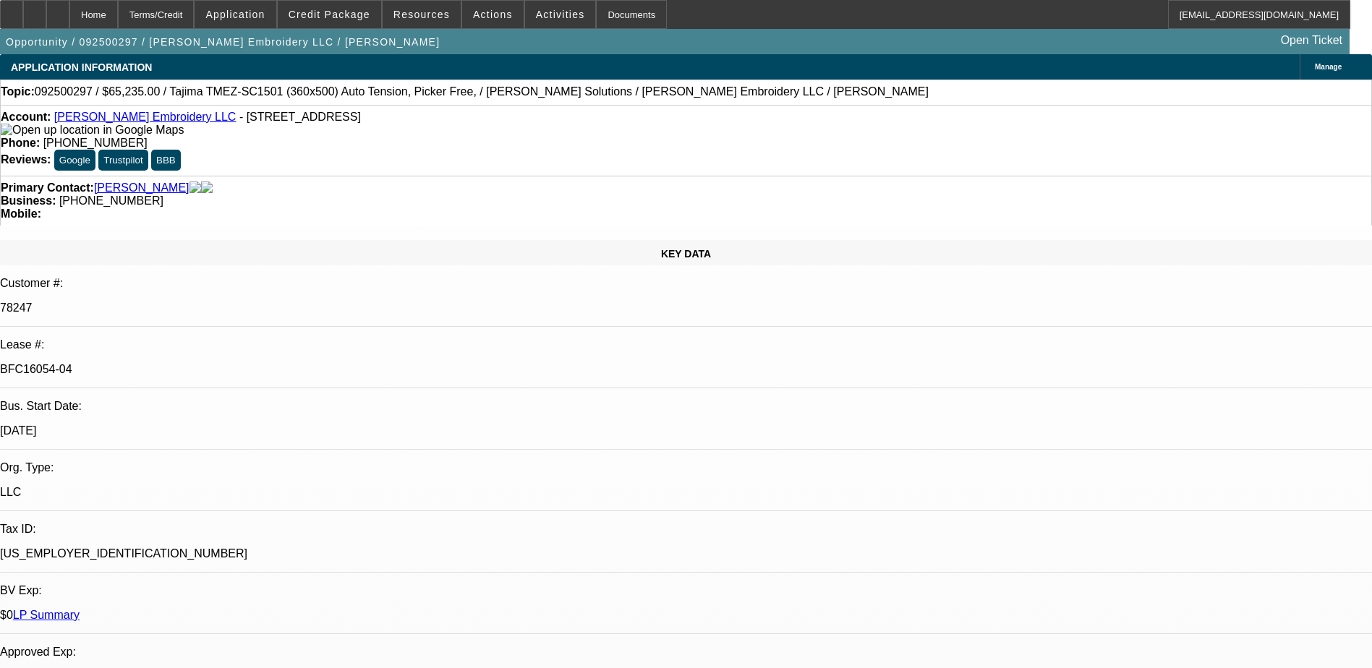
select select "0"
select select "2"
select select "0"
select select "2"
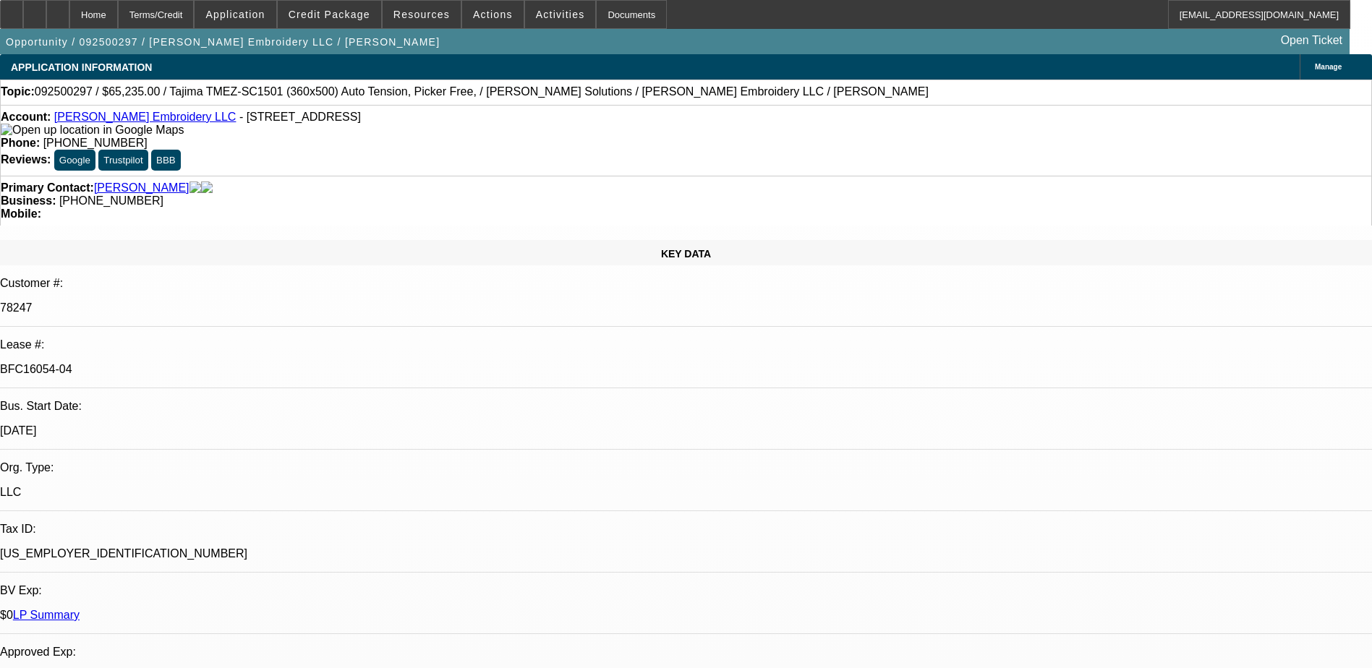
select select "0"
select select "2"
select select "0"
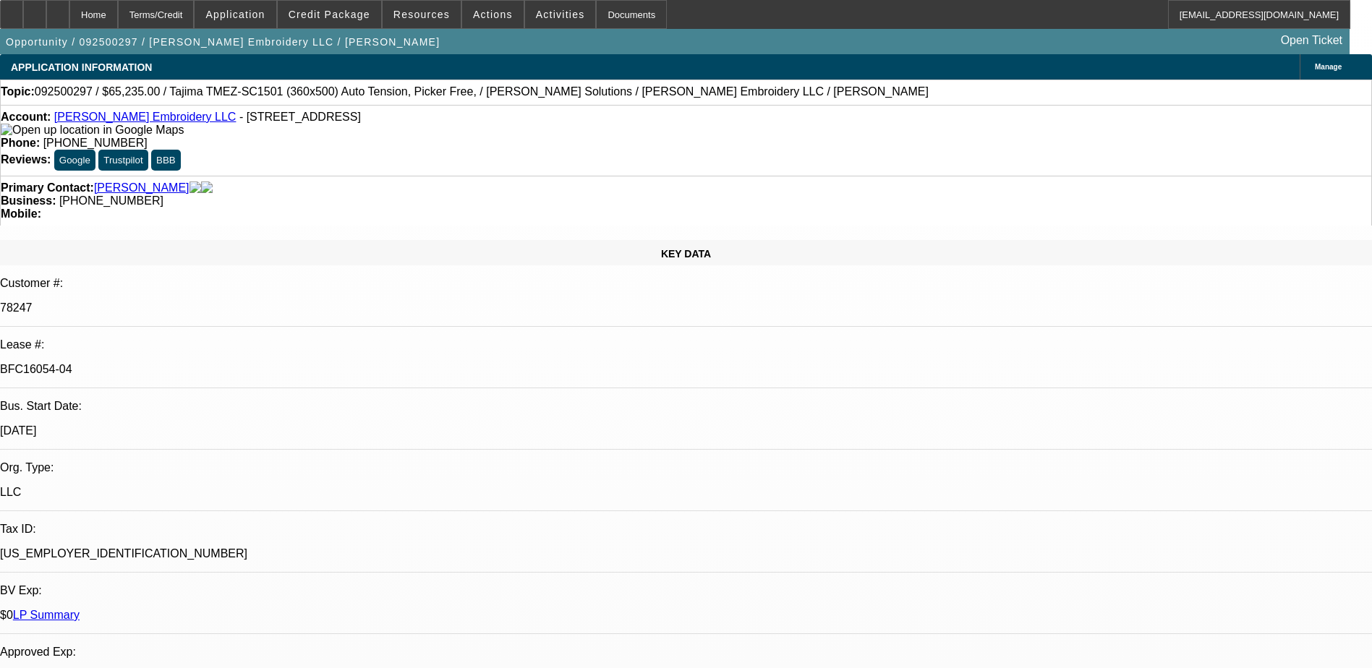
select select "2"
select select "0"
select select "1"
select select "2"
select select "6"
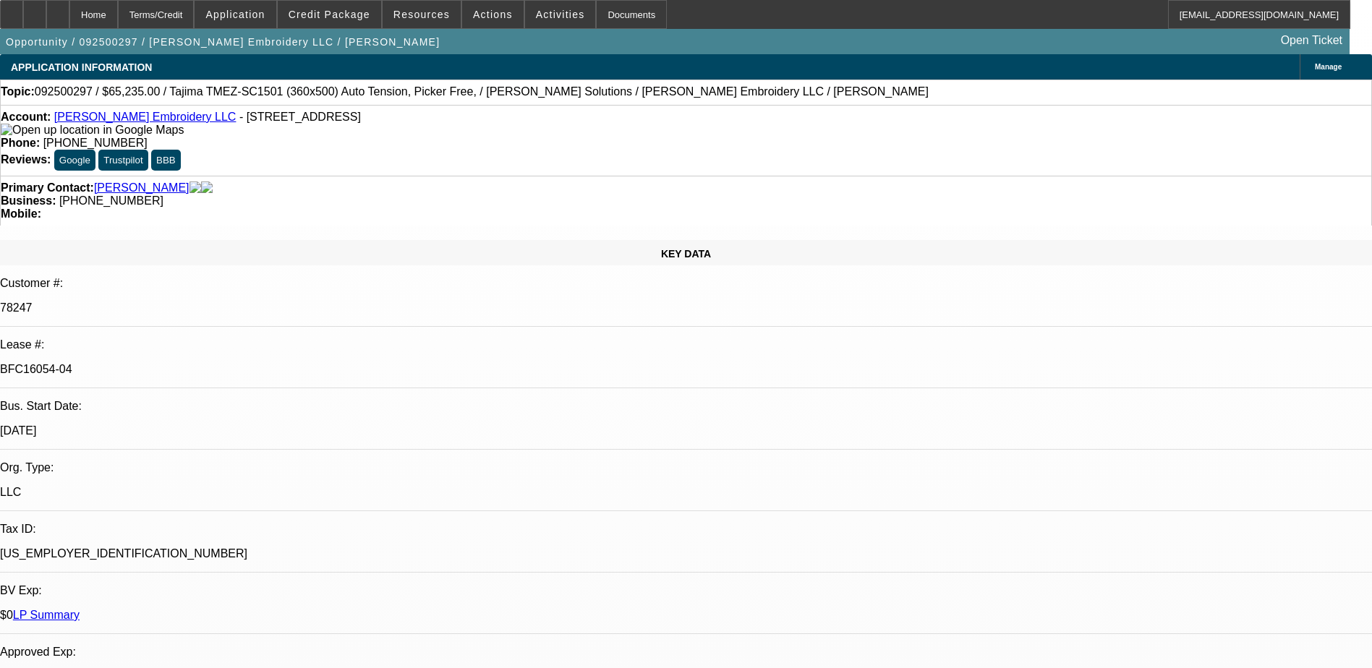
select select "1"
select select "2"
select select "6"
select select "1"
select select "2"
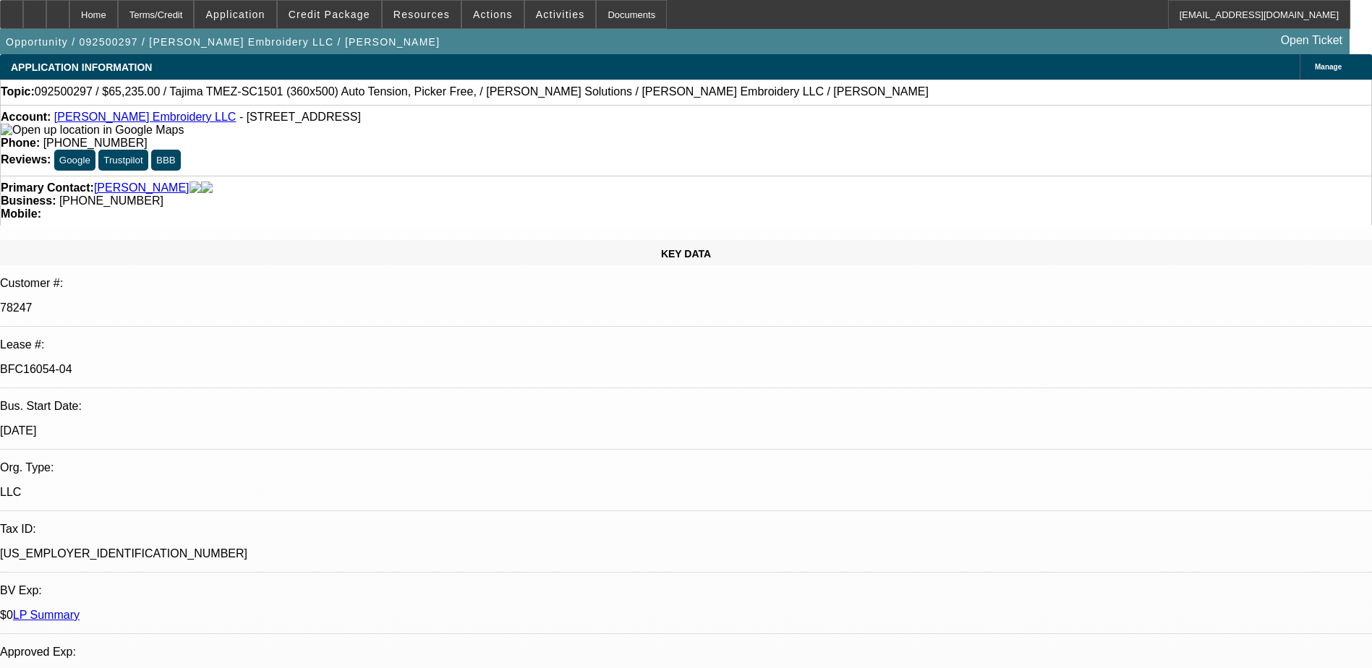
select select "6"
select select "1"
select select "2"
select select "6"
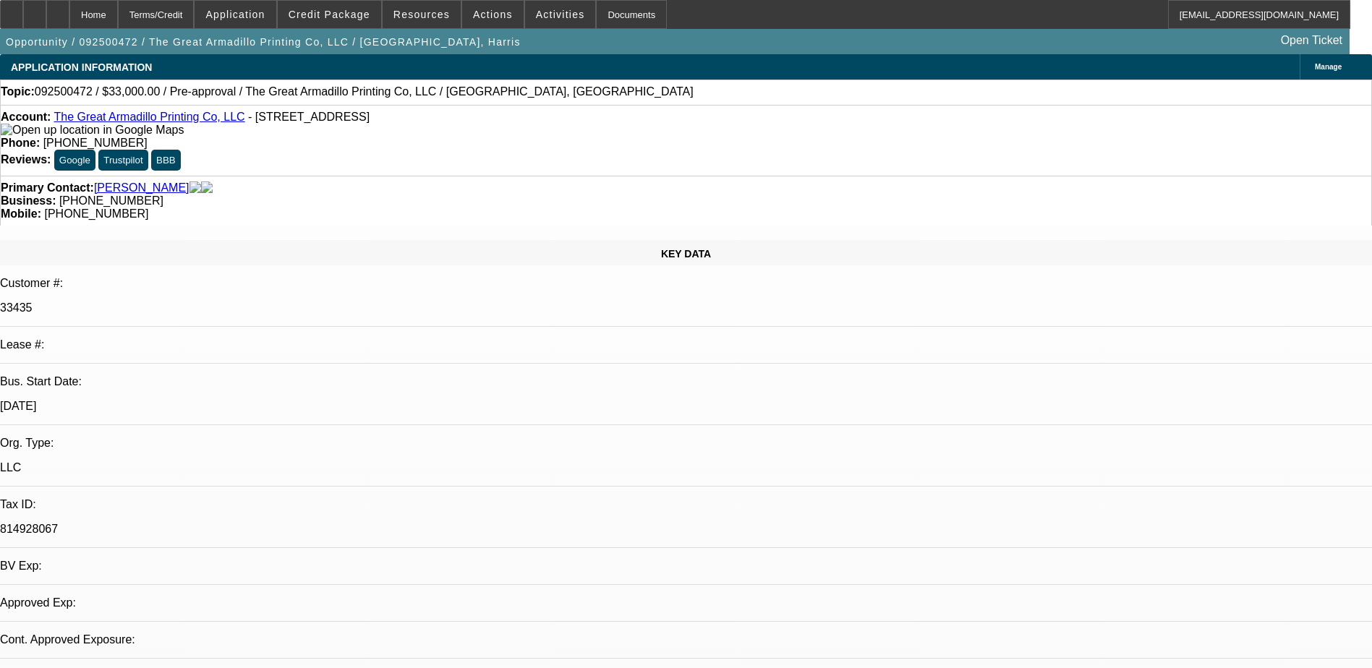
select select "0"
select select "2"
select select "0.1"
select select "4"
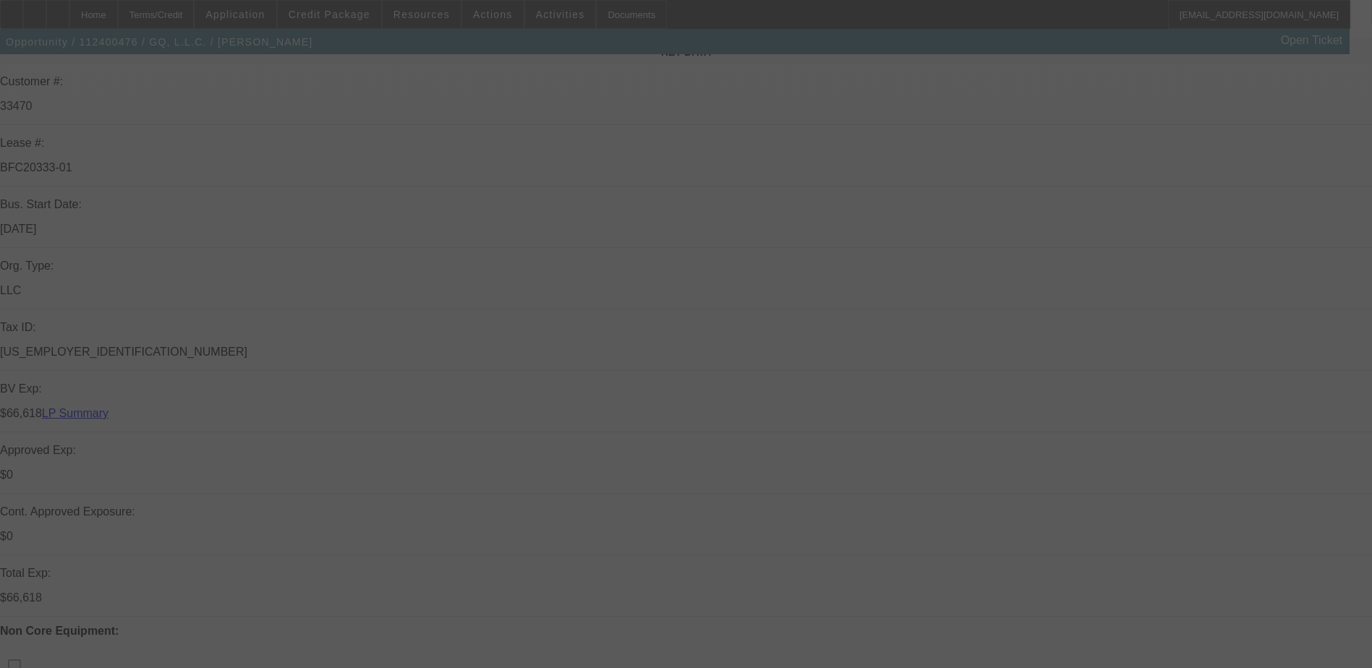
scroll to position [578, 0]
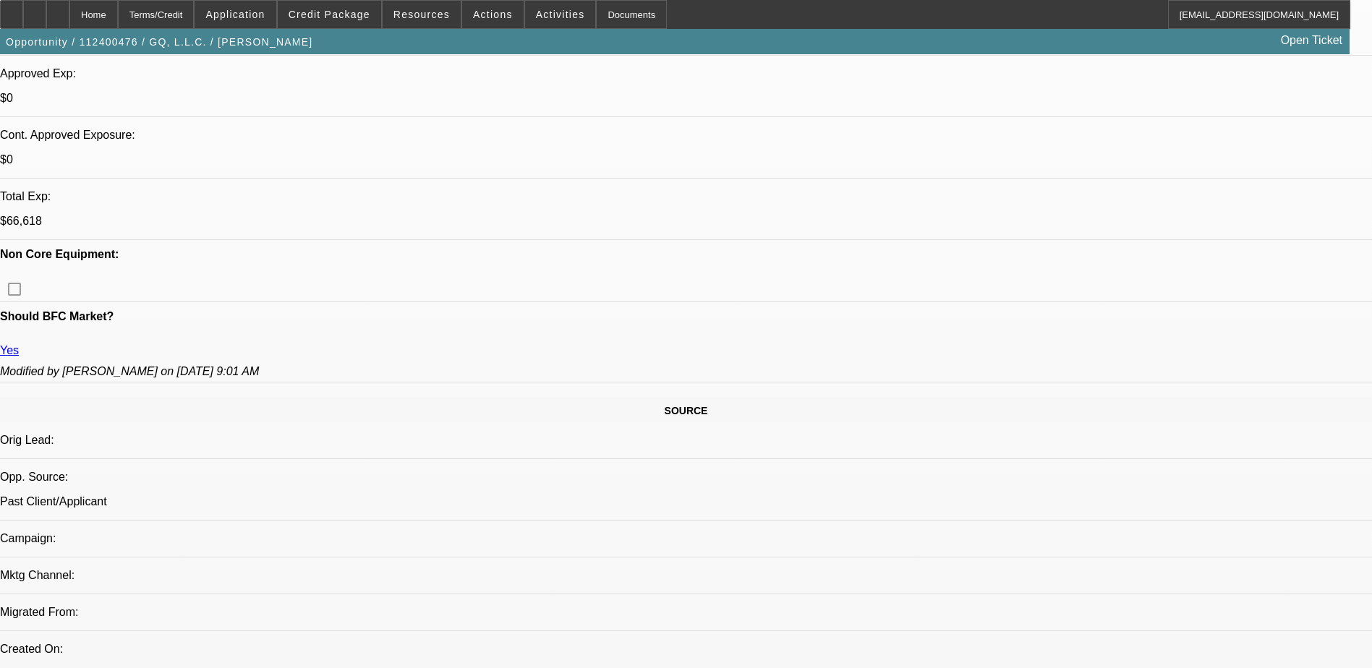
select select "0"
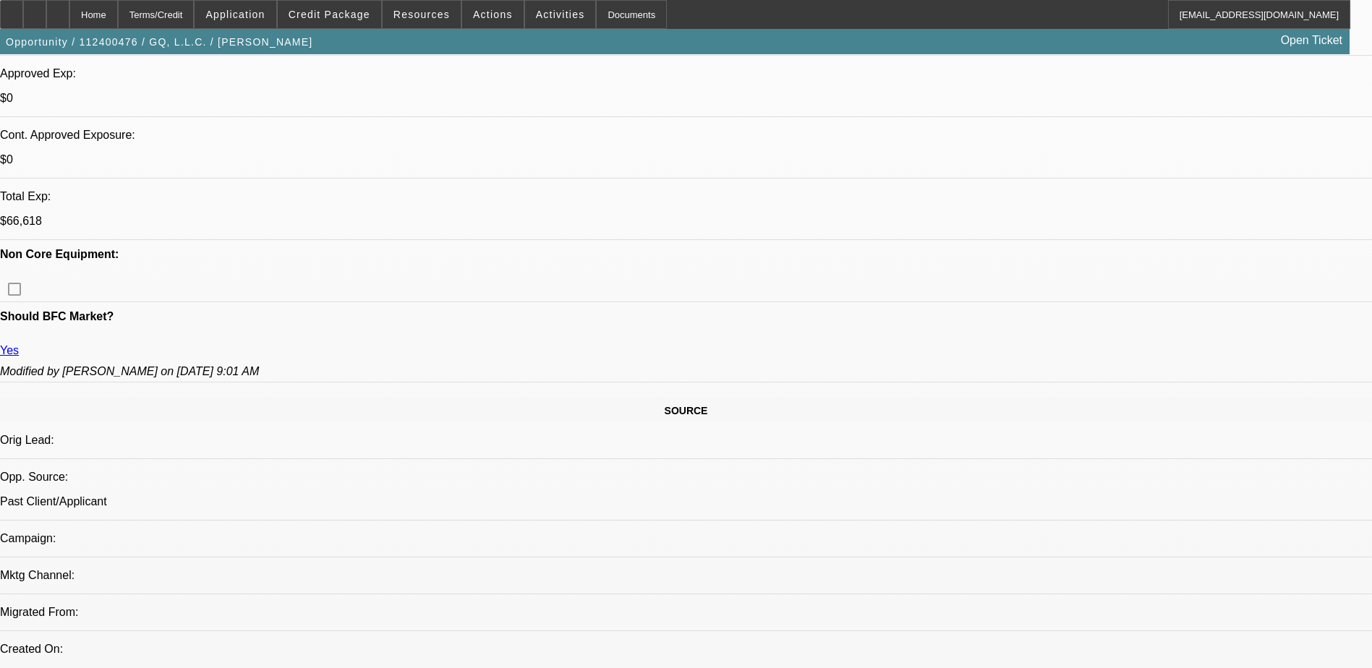
select select "0"
select select "1"
select select "2"
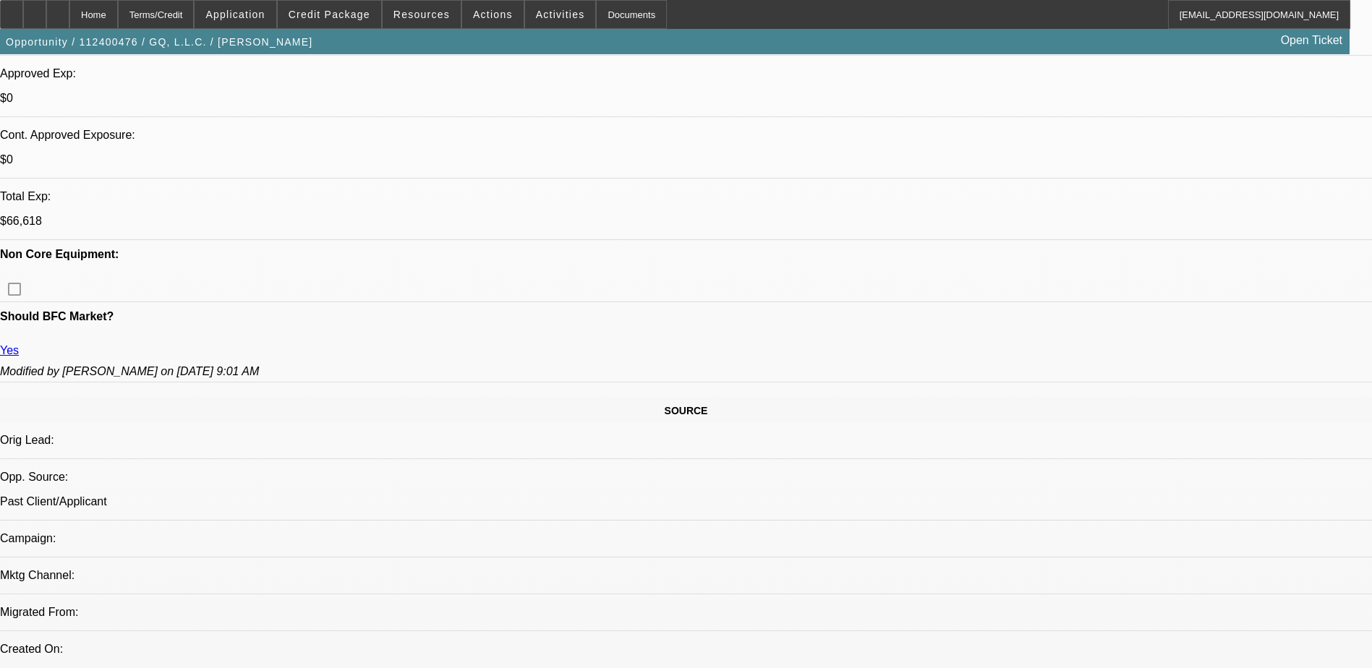
select select "6"
select select "1"
select select "2"
select select "6"
select select "1"
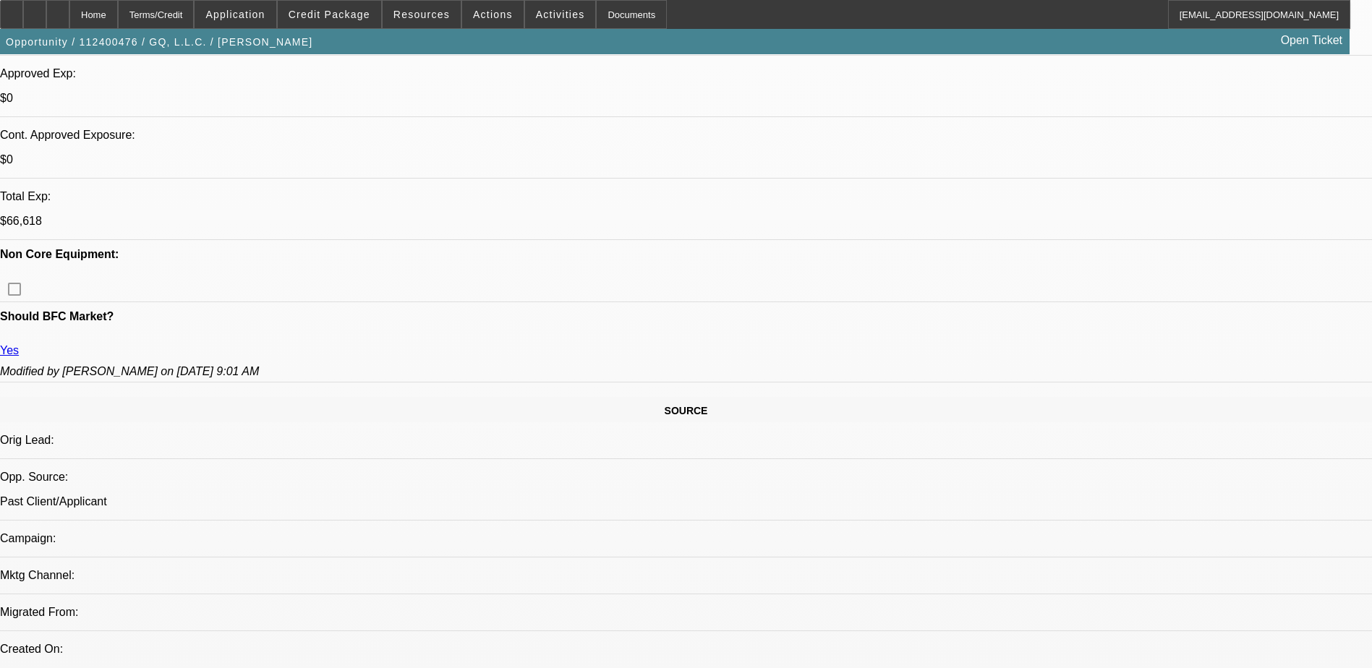
select select "2"
select select "6"
select select "1"
select select "2"
select select "6"
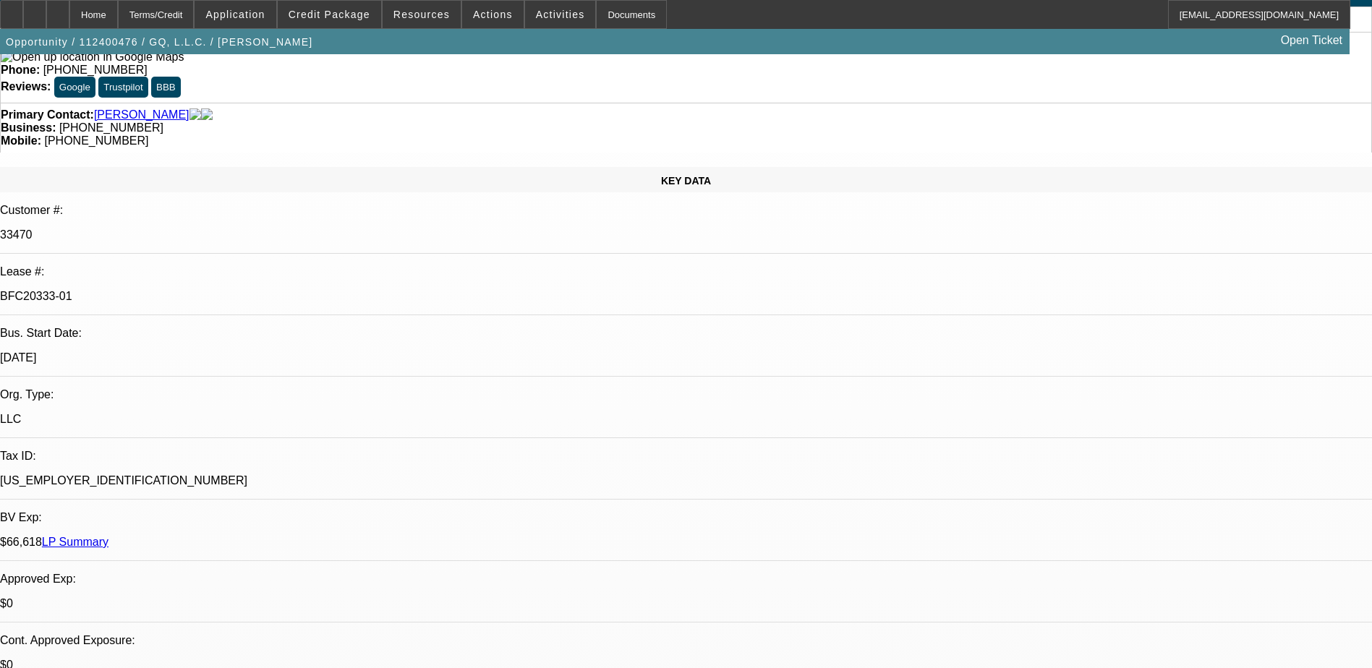
scroll to position [0, 0]
